Goal: Find contact information: Find contact information

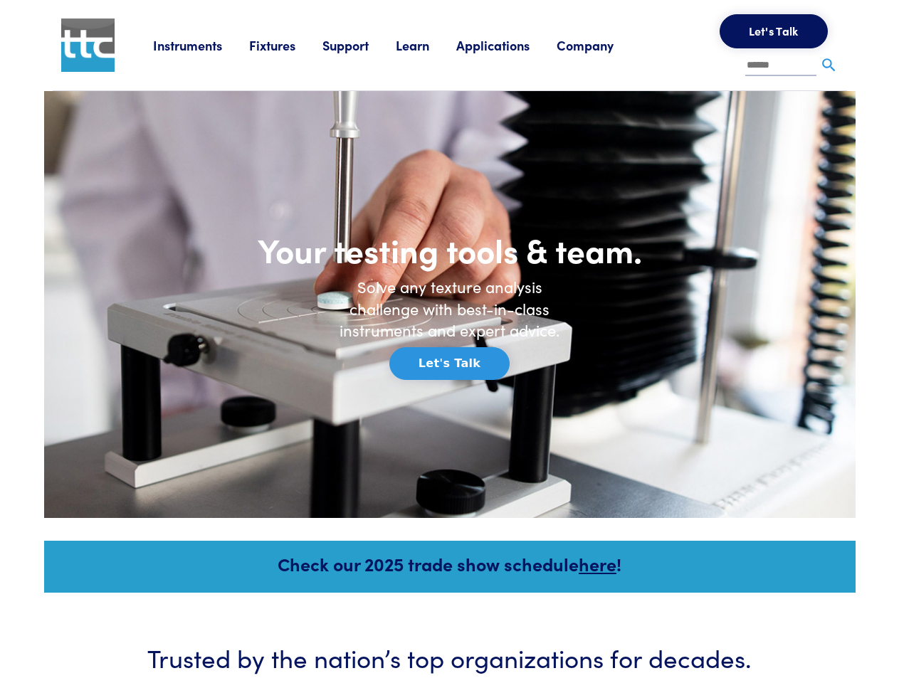
click at [449, 342] on h6 "Solve any texture analysis challenge with best-in-class instruments and expert …" at bounding box center [450, 308] width 242 height 65
click at [201, 45] on link "Instruments" at bounding box center [201, 45] width 96 height 18
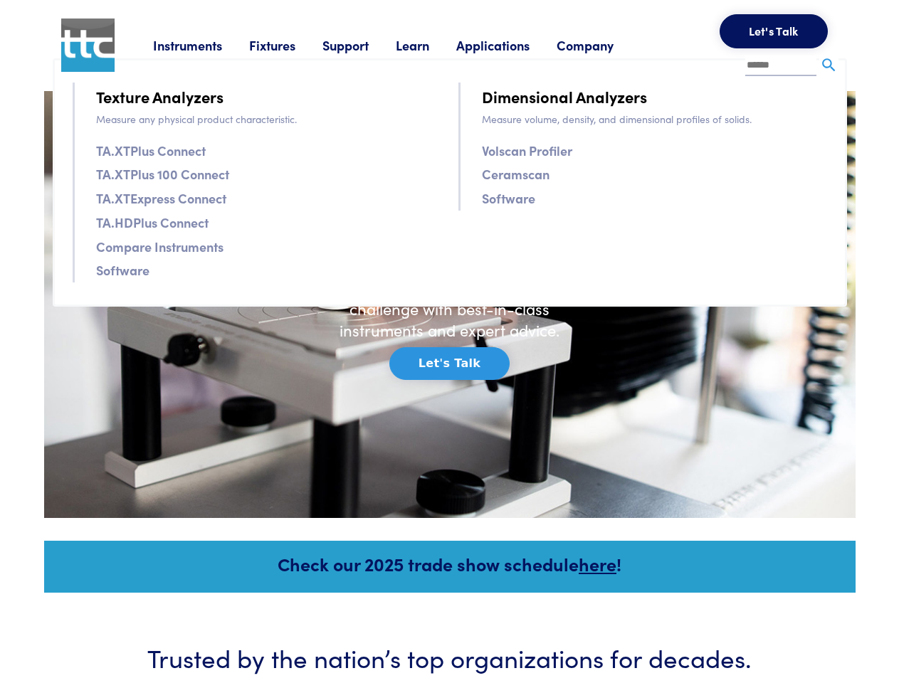
click at [288, 45] on link "Fixtures" at bounding box center [285, 45] width 73 height 18
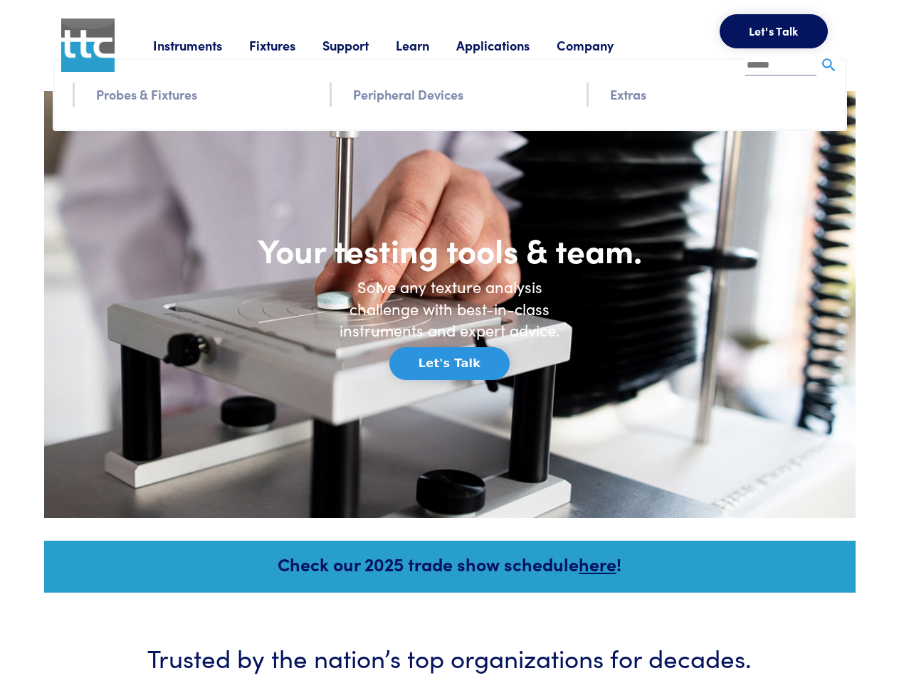
click at [362, 45] on link "Support" at bounding box center [359, 45] width 73 height 18
click at [430, 45] on link "Learn" at bounding box center [426, 45] width 61 height 18
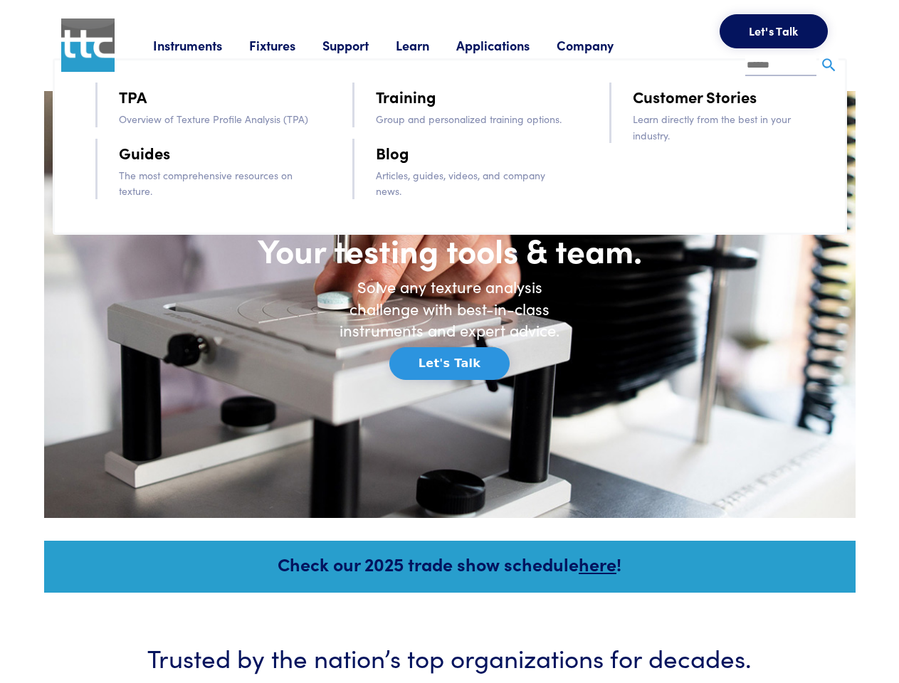
click at [512, 45] on link "Applications" at bounding box center [506, 45] width 100 height 18
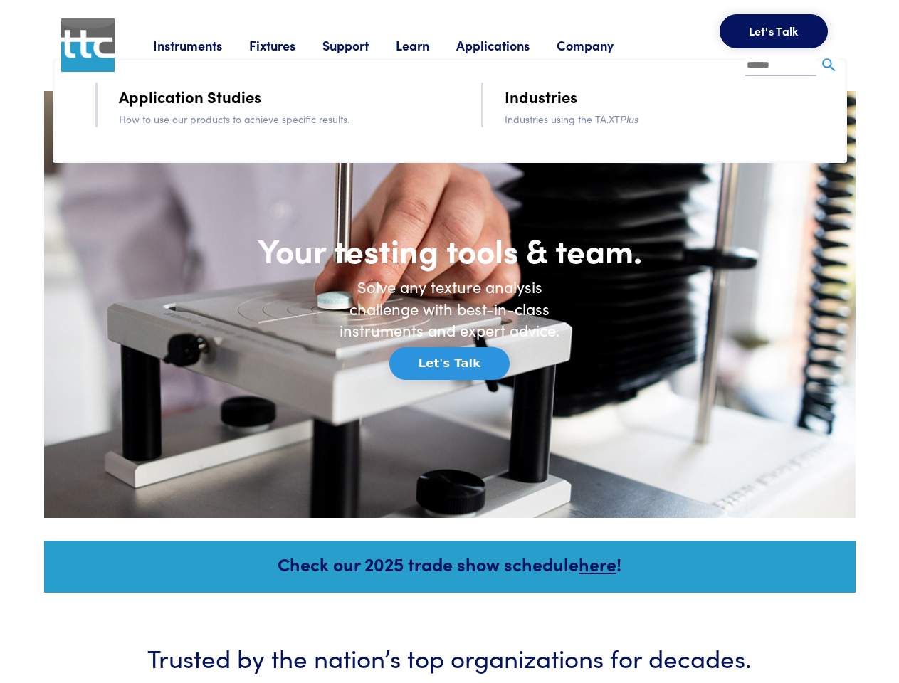
click at [604, 45] on link "Company" at bounding box center [599, 45] width 84 height 18
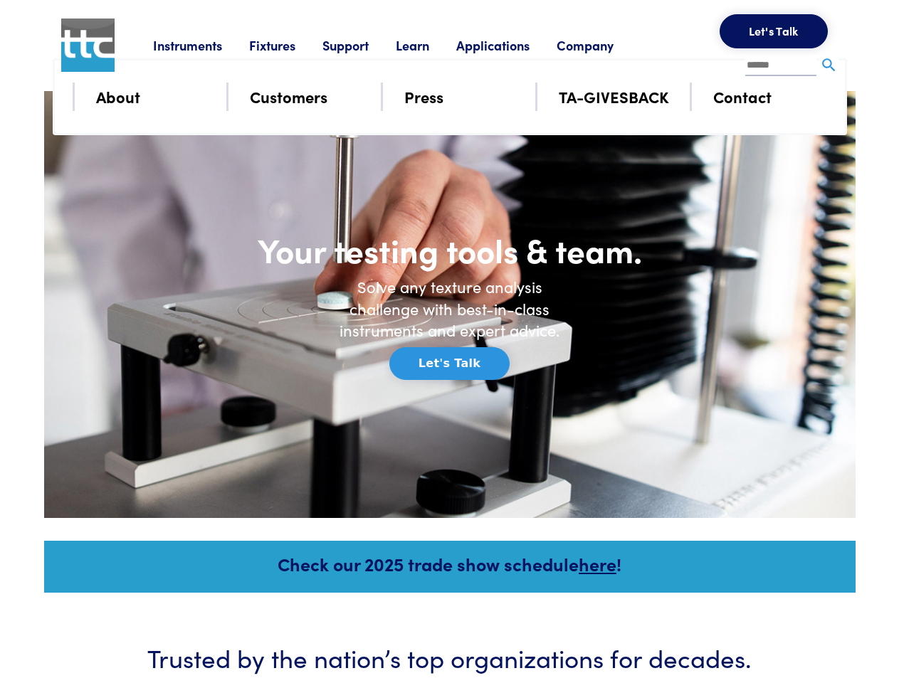
click at [774, 31] on button "Let's Talk" at bounding box center [774, 31] width 108 height 34
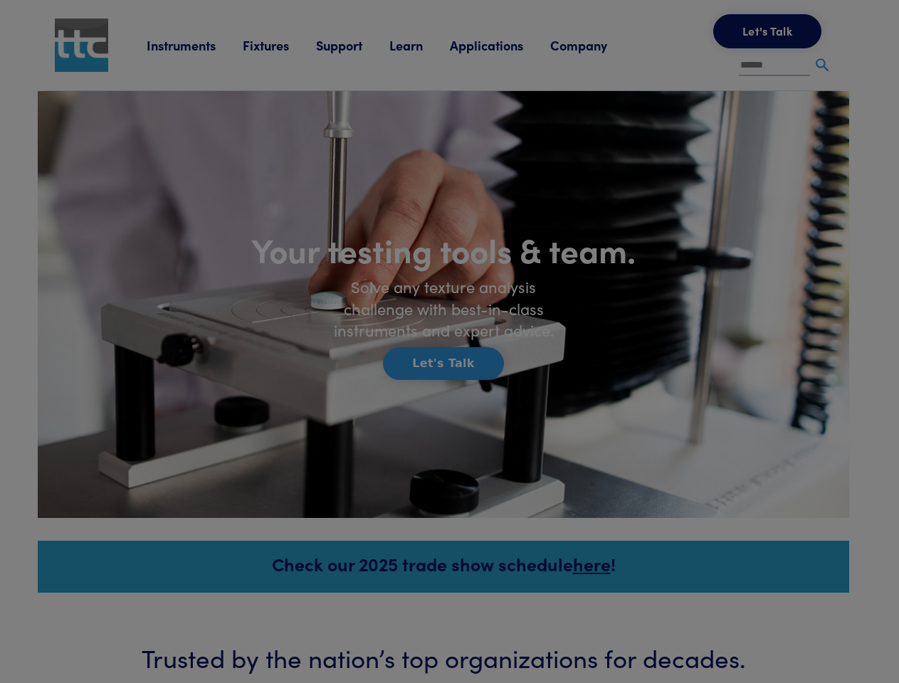
click at [0, 0] on div "**********" at bounding box center [0, 0] width 0 height 0
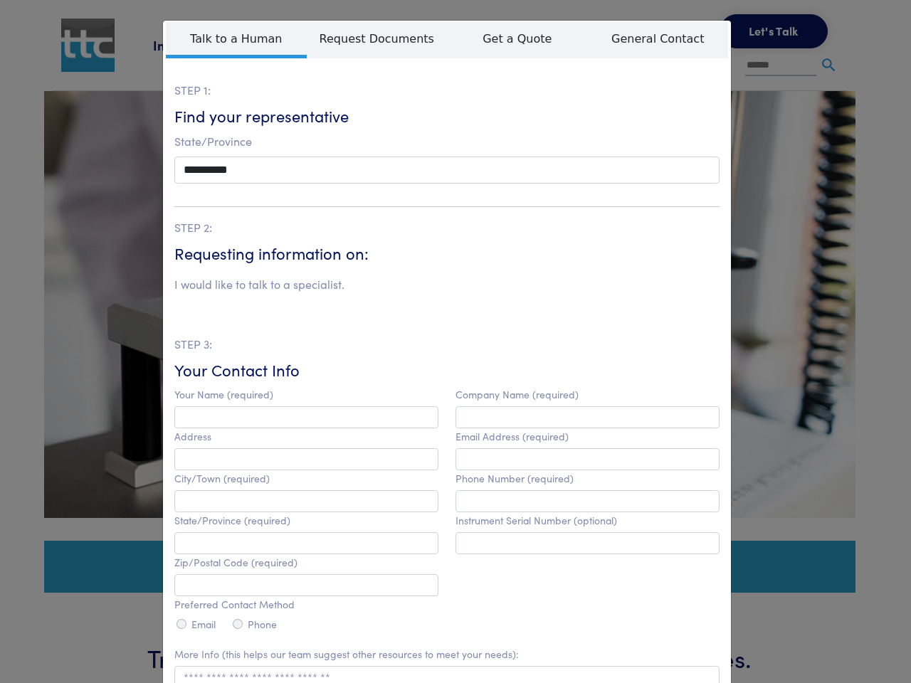
click at [456, 389] on label "Company Name (required)" at bounding box center [517, 395] width 123 height 12
